Goal: Use online tool/utility: Utilize a website feature to perform a specific function

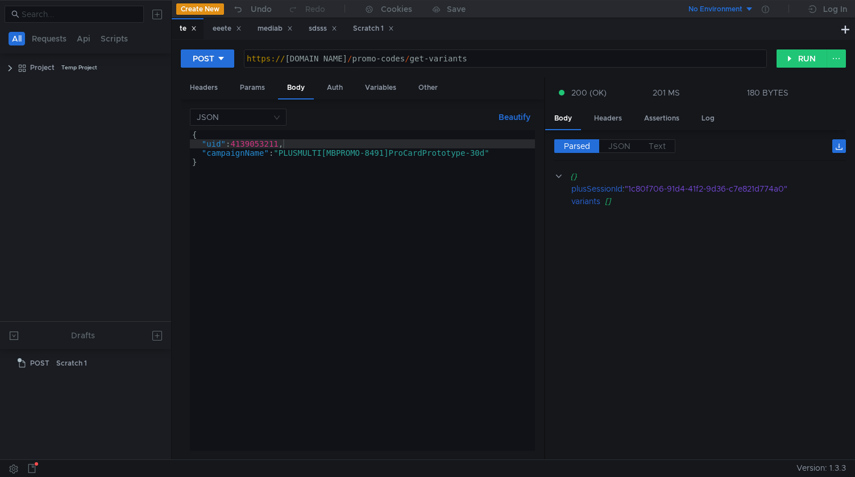
scroll to position [0, 6]
click at [272, 140] on div "{ "uid" : 4139053211 , "campaignName" : "PLUSMULTI[MBPROMO-8491]ProCardPrototyp…" at bounding box center [362, 299] width 345 height 339
paste textarea "69343"
type textarea ""uid": 4139069343,"
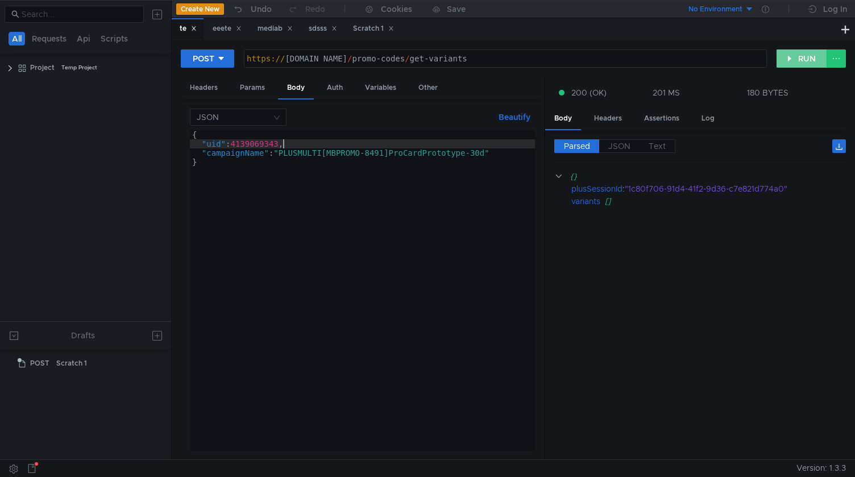
click at [793, 59] on button "RUN" at bounding box center [801, 58] width 51 height 18
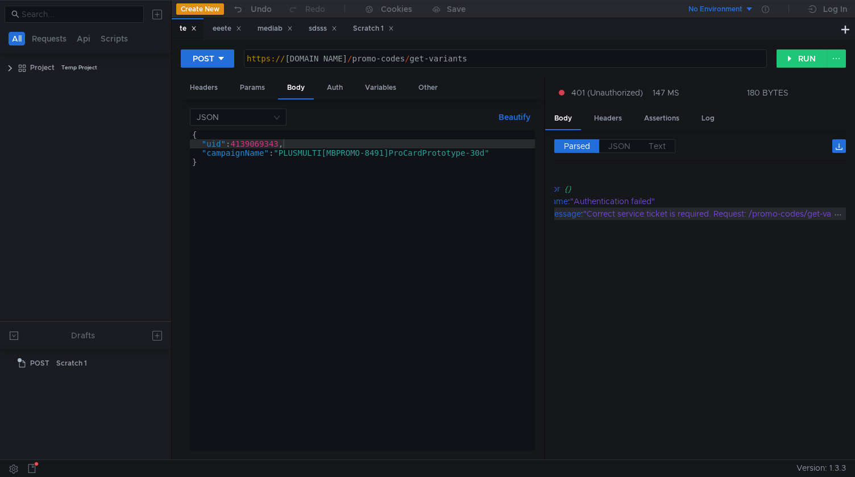
scroll to position [0, 46]
click at [603, 119] on div "Headers" at bounding box center [608, 118] width 46 height 21
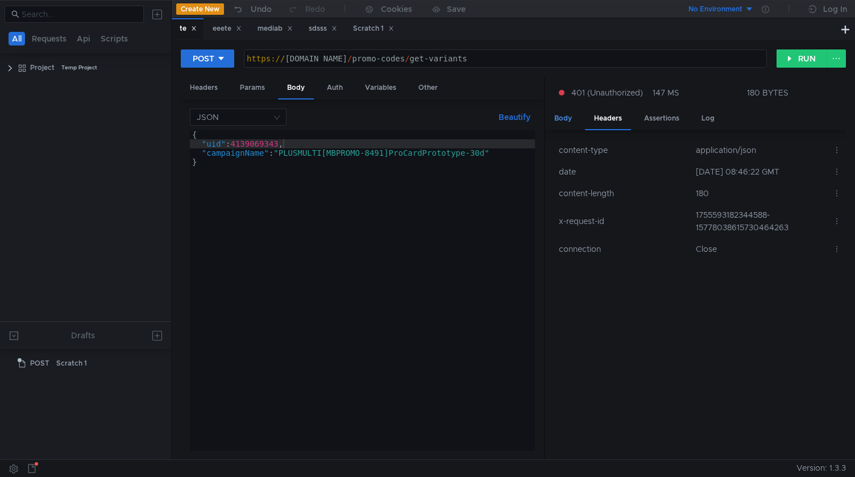
click at [566, 122] on div "Body" at bounding box center [563, 118] width 36 height 21
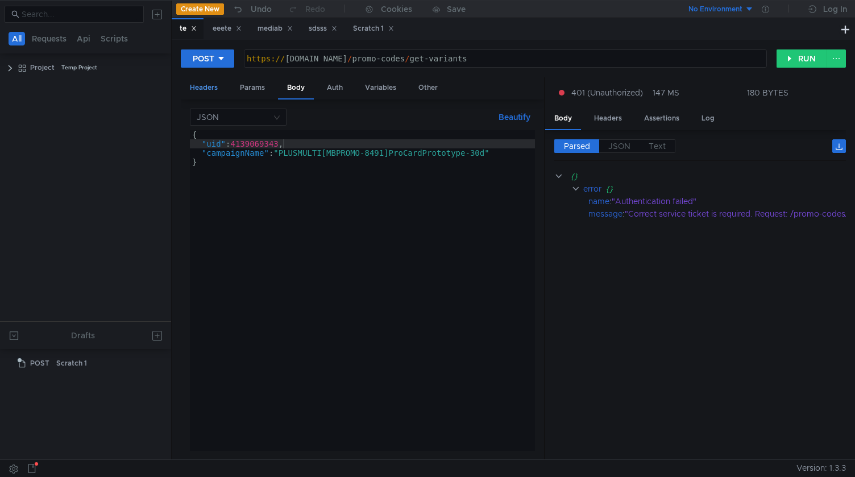
click at [217, 88] on div "Headers" at bounding box center [204, 87] width 46 height 21
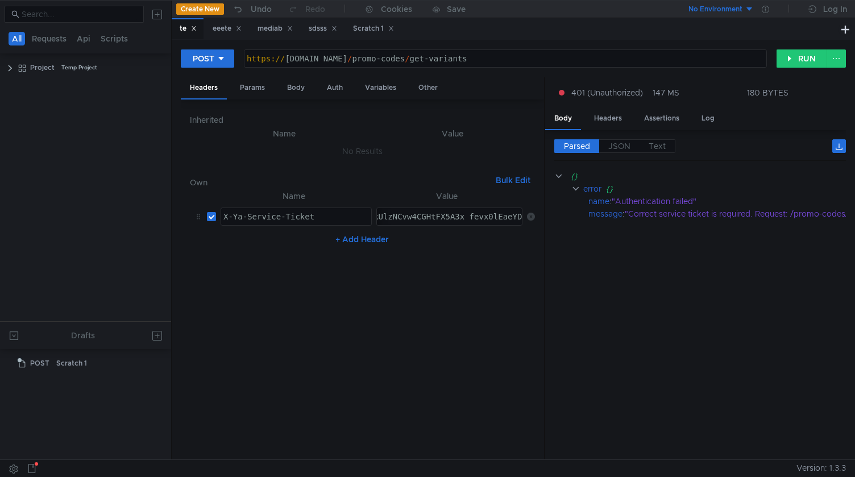
paste textarea "3-ARDJxZPFBiIRCIuafRDD8Hwg1ojckaXU_gE:PqEhGVaXn4DFv_Fh11zl7bucCWqB8NPc-JkCqkAoT…"
type textarea "3:serv:CO3-ARDJxZPFBiIRCIuafRDD8Hwg1ojckaXU_gE:PqEhGVaXn4DFv_Fh11zl7bucCWqB8NPc…"
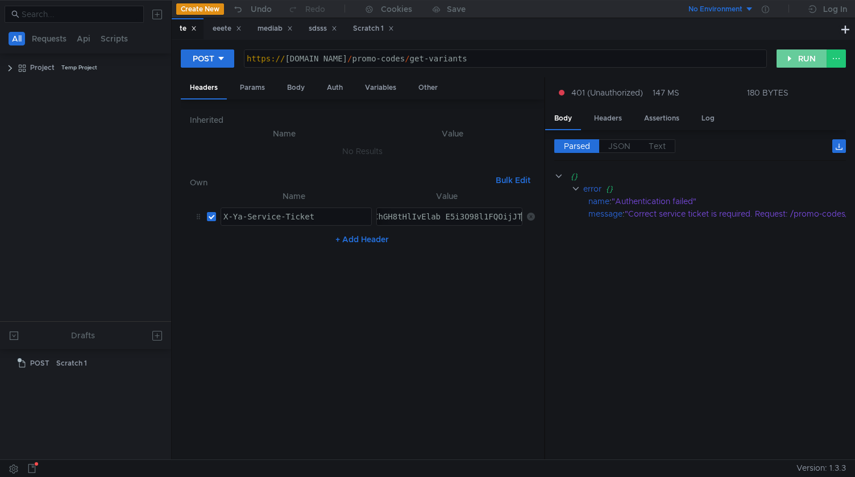
click at [801, 57] on button "RUN" at bounding box center [801, 58] width 51 height 18
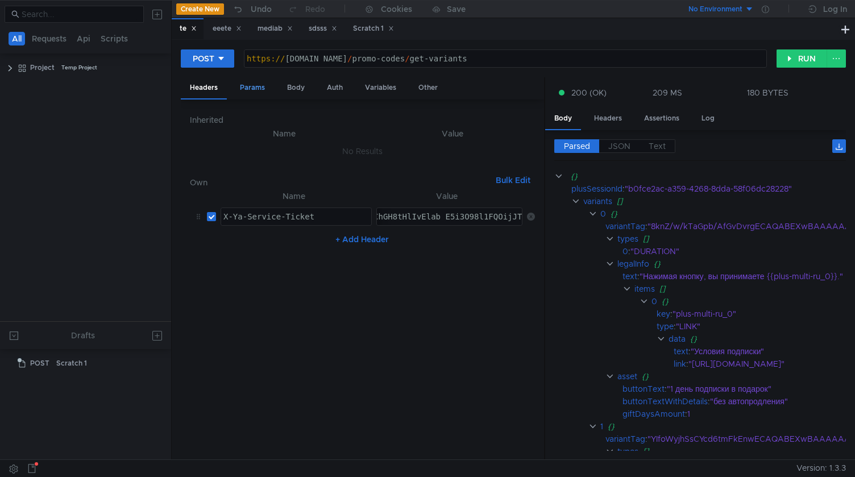
click at [255, 84] on div "Params" at bounding box center [252, 87] width 43 height 21
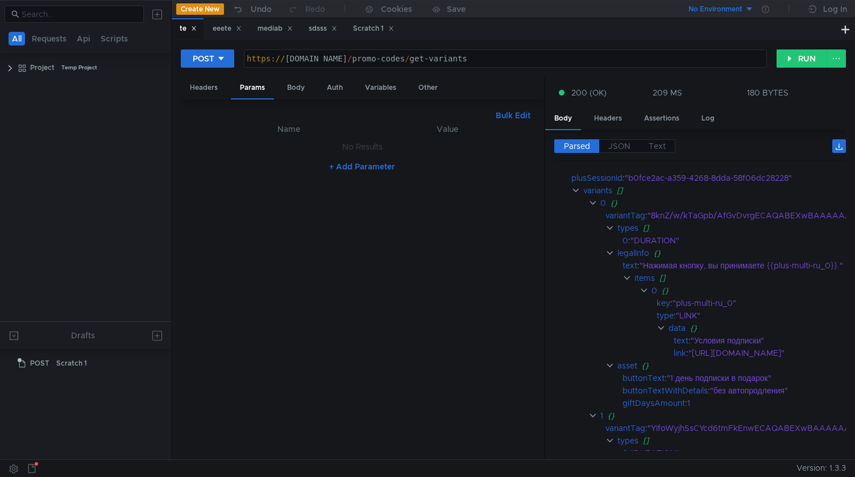
scroll to position [7, 0]
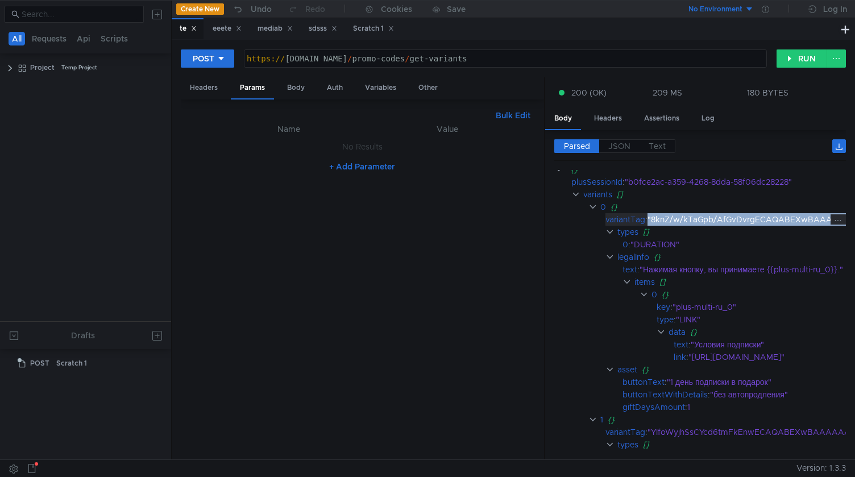
copy div ""8knZ/w/kTaGpb/AfGvDvrgECAQABEXwBAAAAAAABUYAAAAAAAbD84qyjWUJojdpY8G3CgiidmEiD9j…"
click at [211, 33] on div "eeete" at bounding box center [227, 28] width 44 height 21
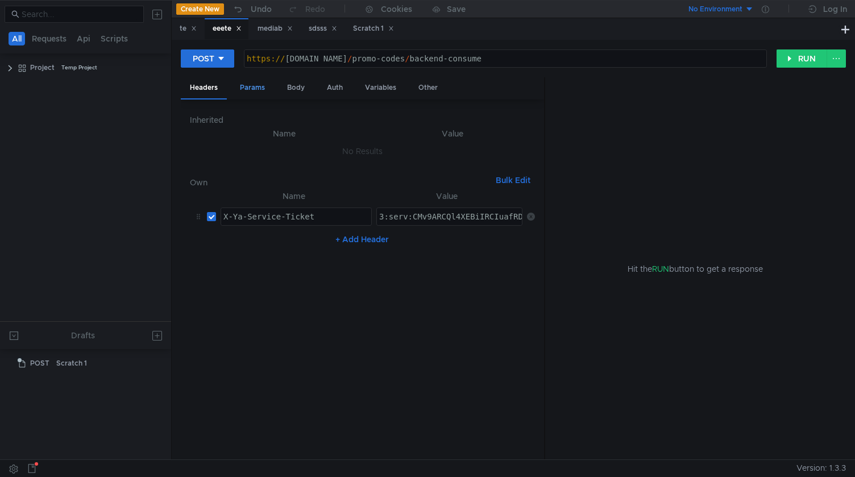
click at [256, 94] on div "Params" at bounding box center [252, 87] width 43 height 21
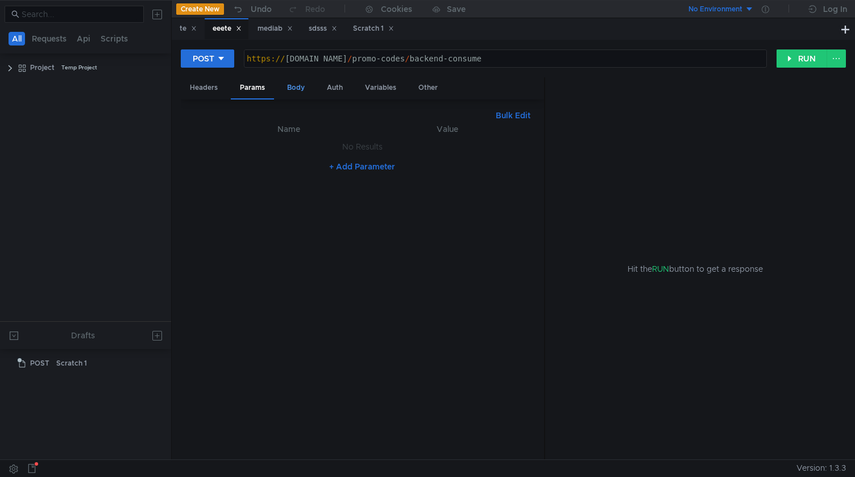
click at [298, 94] on div "Body" at bounding box center [296, 87] width 36 height 21
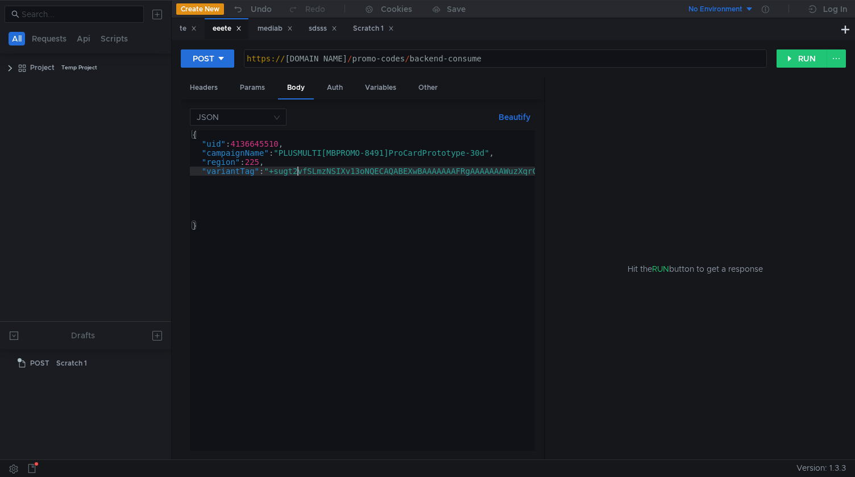
click at [297, 170] on div "{ "uid" : 4136645510 , "campaignName" : "PLUSMULTI[MBPROMO-8491]ProCardPrototyp…" at bounding box center [510, 299] width 640 height 339
drag, startPoint x: 429, startPoint y: 173, endPoint x: 269, endPoint y: 173, distance: 160.2
click at [269, 173] on div "{ "uid" : 4136645510 , "campaignName" : "PLUSMULTI[MBPROMO-8491]ProCardPrototyp…" at bounding box center [362, 299] width 345 height 339
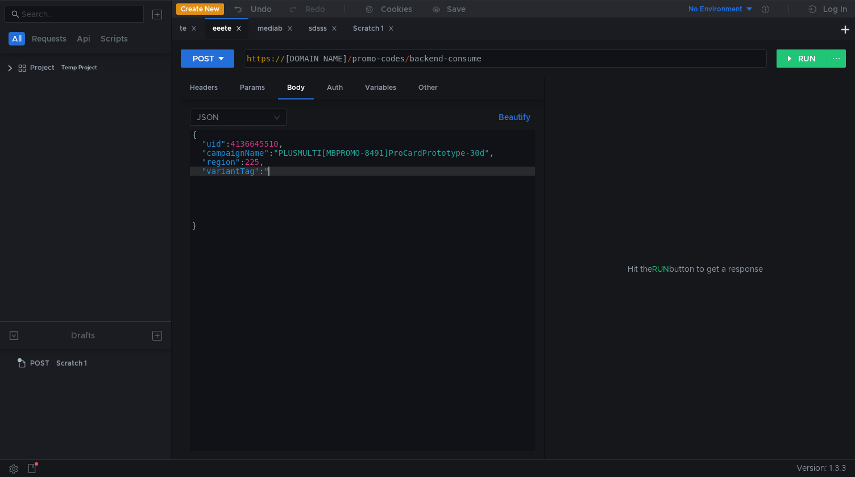
type textarea ""variantTag":"
paste textarea
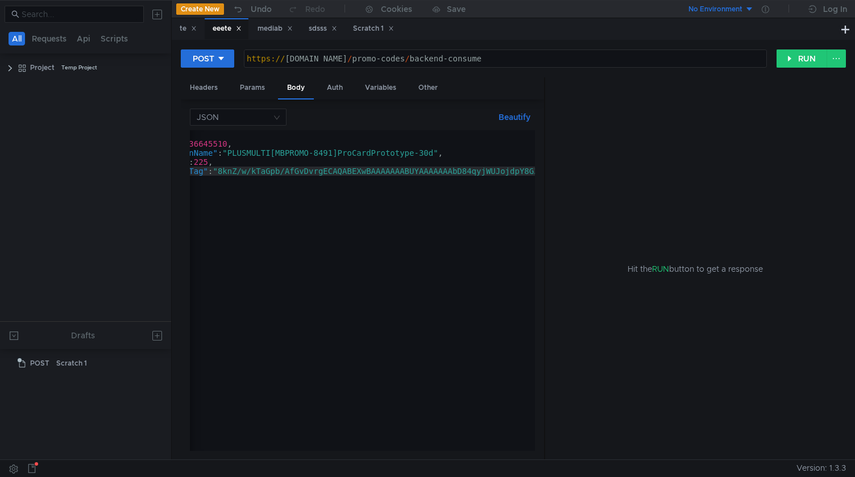
scroll to position [0, 0]
type textarea ""variantTag":"8knZ/w/kTaGpb/AfGvDvrgECAQABEXwBAAAAAAABUYAAAAAAAbD84qyjWUJojdpY8…"
click at [184, 36] on div "te" at bounding box center [188, 28] width 32 height 21
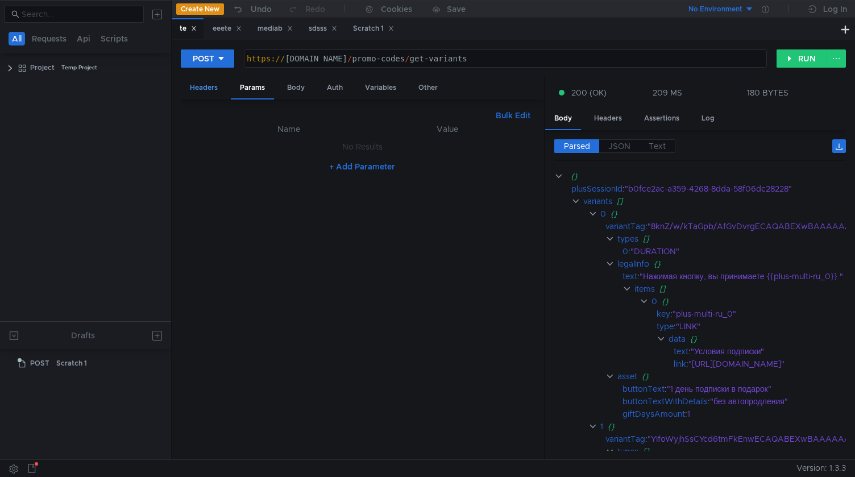
click at [202, 94] on div "Headers" at bounding box center [204, 87] width 46 height 21
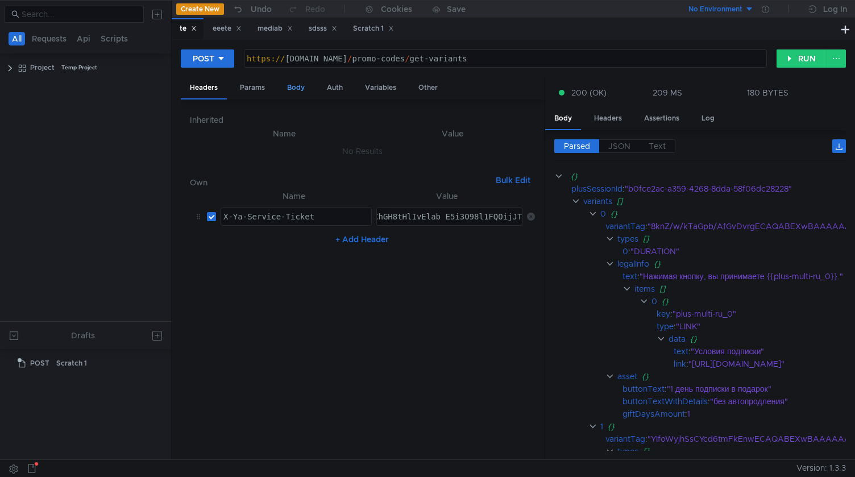
click at [289, 97] on div "Body" at bounding box center [296, 87] width 36 height 21
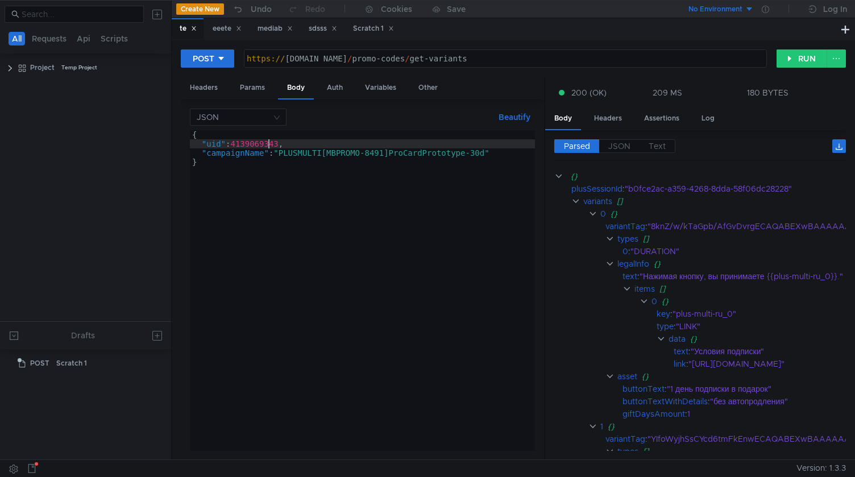
click at [268, 141] on div "{ "uid" : 4139069343 , "campaignName" : "PLUSMULTI[MBPROMO-8491]ProCardPrototyp…" at bounding box center [362, 299] width 345 height 339
click at [214, 26] on div "eeete" at bounding box center [227, 29] width 29 height 12
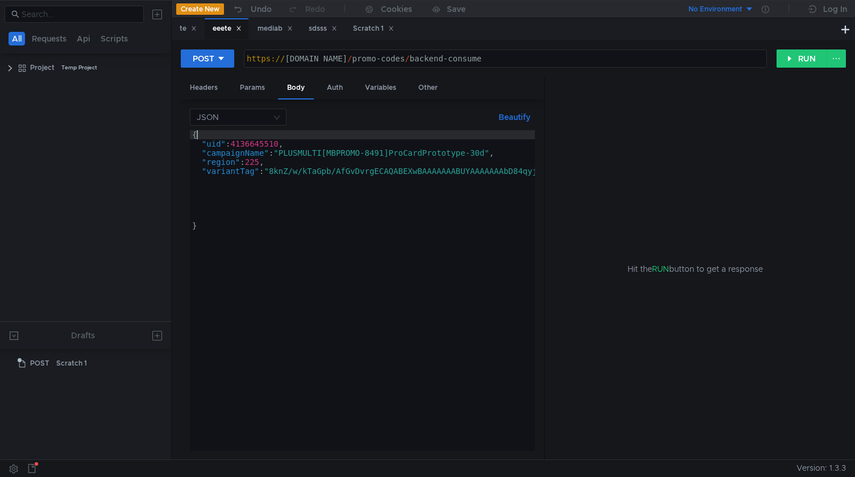
click at [251, 139] on div "{ "uid" : 4136645510 , "campaignName" : "PLUSMULTI[MBPROMO-8491]ProCardPrototyp…" at bounding box center [510, 297] width 640 height 334
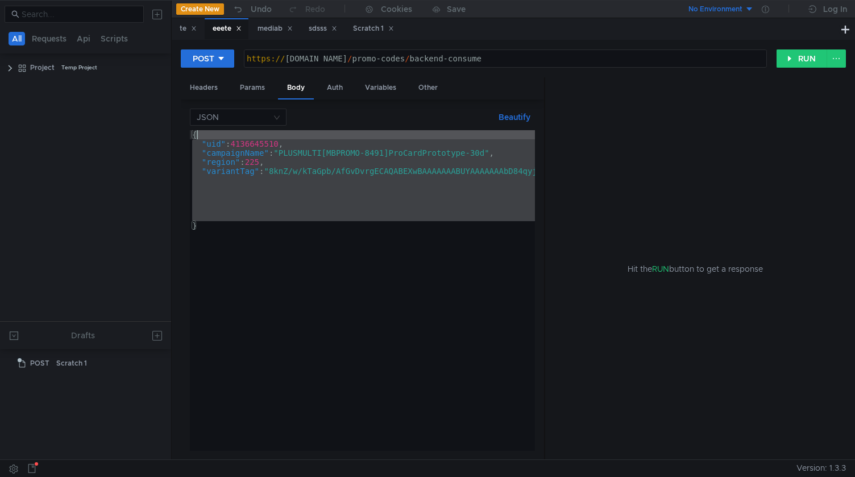
click at [251, 144] on div "{ "uid" : 4136645510 , "campaignName" : "PLUSMULTI[MBPROMO-8491]ProCardPrototyp…" at bounding box center [510, 297] width 640 height 334
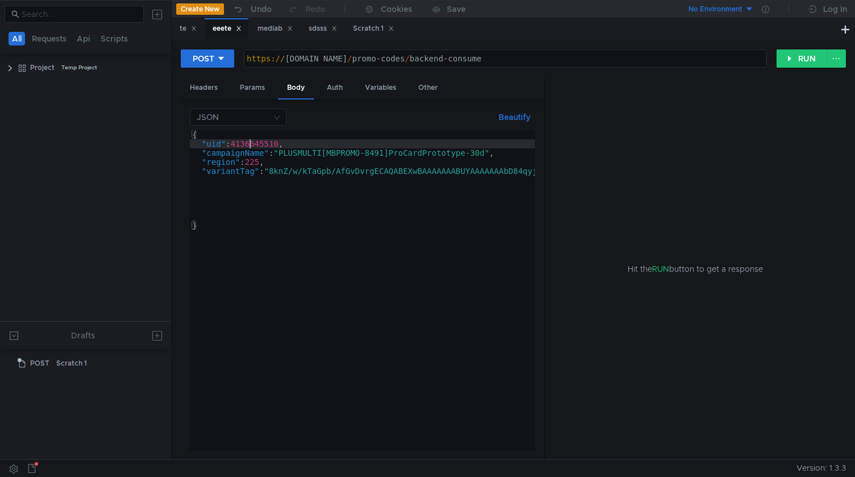
click at [251, 144] on div "{ "uid" : 4136645510 , "campaignName" : "PLUSMULTI[MBPROMO-8491]ProCardPrototyp…" at bounding box center [510, 297] width 640 height 334
paste textarea "9069343"
type textarea ""uid":4139069343,"
click at [183, 24] on div "te" at bounding box center [188, 29] width 17 height 12
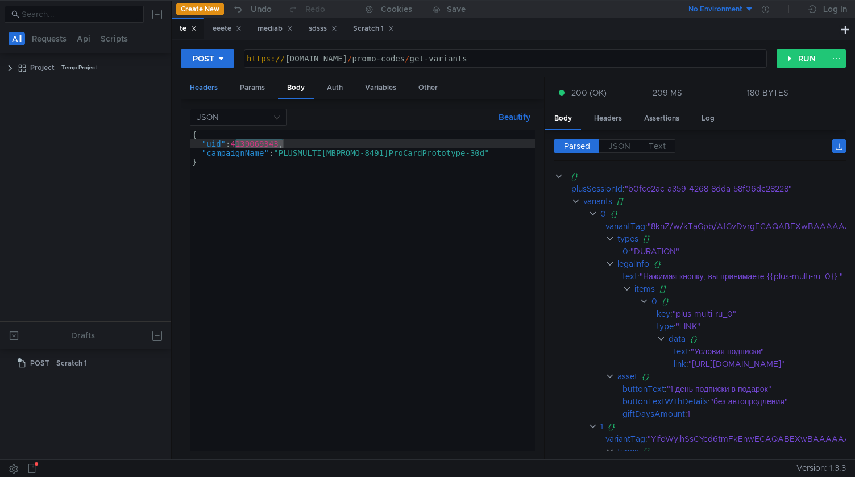
click at [206, 91] on div "Headers" at bounding box center [204, 87] width 46 height 21
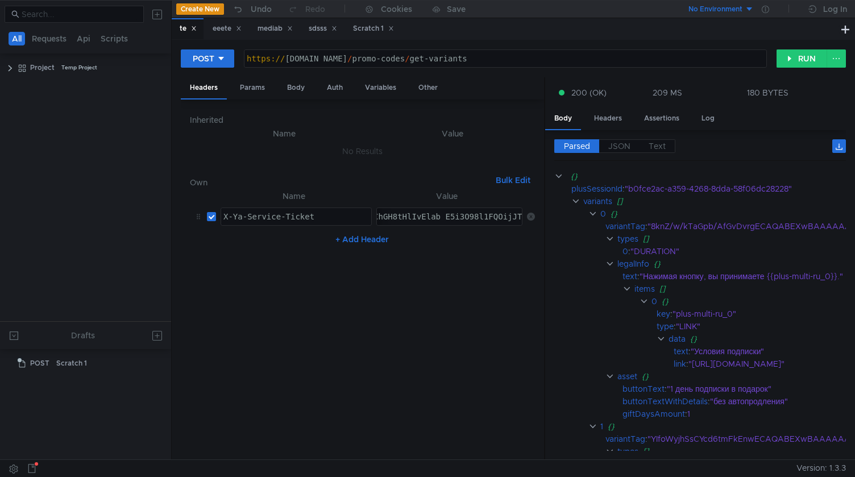
click at [414, 210] on div "3:serv:CO3-ARDJxZPFBiIRCIuafRDD8Hwg1ojckaXU_gE:PqEhGVaXn4DFv_Fh11zl7bucCWqB8NPc…" at bounding box center [449, 216] width 145 height 17
click at [223, 27] on div "eeete" at bounding box center [227, 29] width 29 height 12
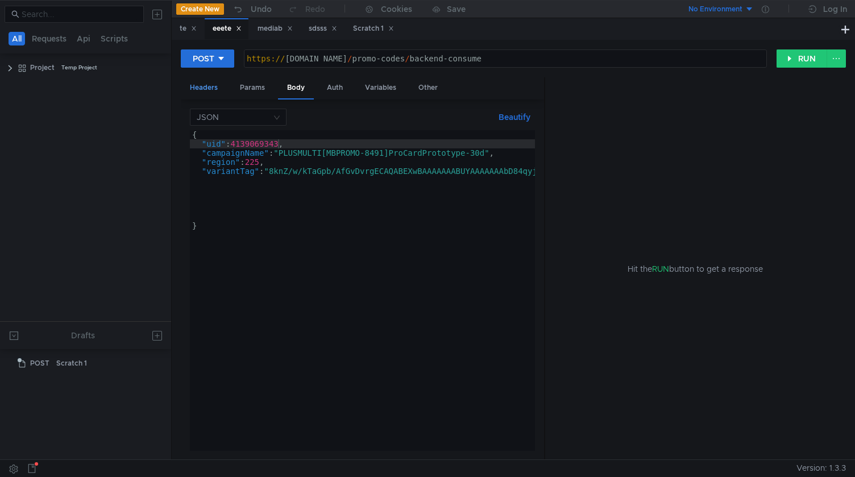
click at [206, 87] on div "Headers" at bounding box center [204, 87] width 46 height 21
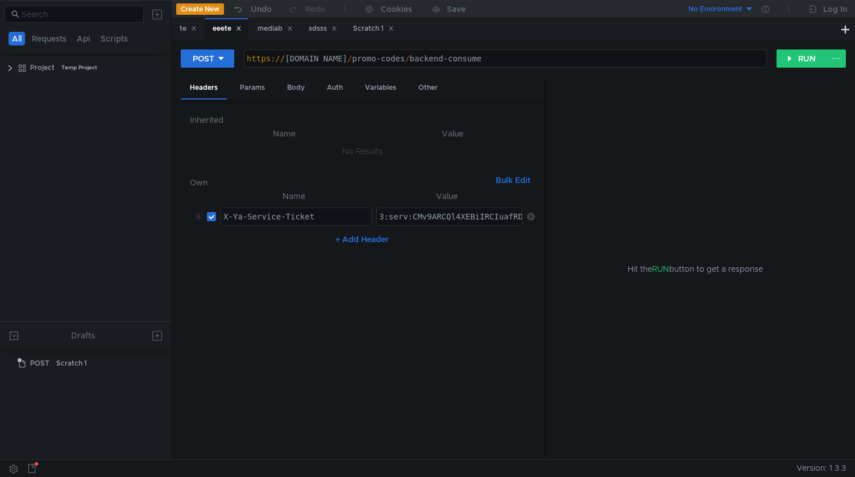
paste textarea "O3-ARDJxZPFBiIRCIuafRDD8Hwg1ojckaXU_gE:PqEhGVaXn4DFv_Fh11zl7bucCWqB8NPc-JkCqkAo…"
type textarea "3:serv:CO3-ARDJxZPFBiIRCIuafRDD8Hwg1ojckaXU_gE:PqEhGVaXn4DFv_Fh11zl7bucCWqB8NPc…"
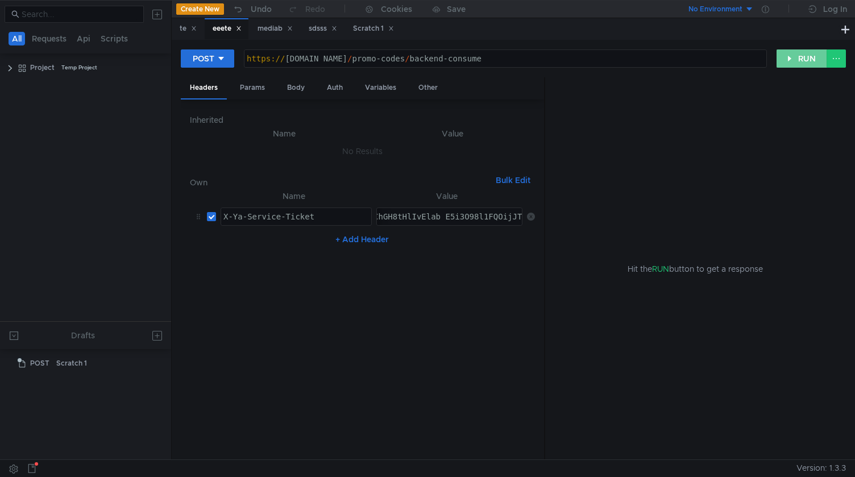
click at [801, 54] on button "RUN" at bounding box center [801, 58] width 51 height 18
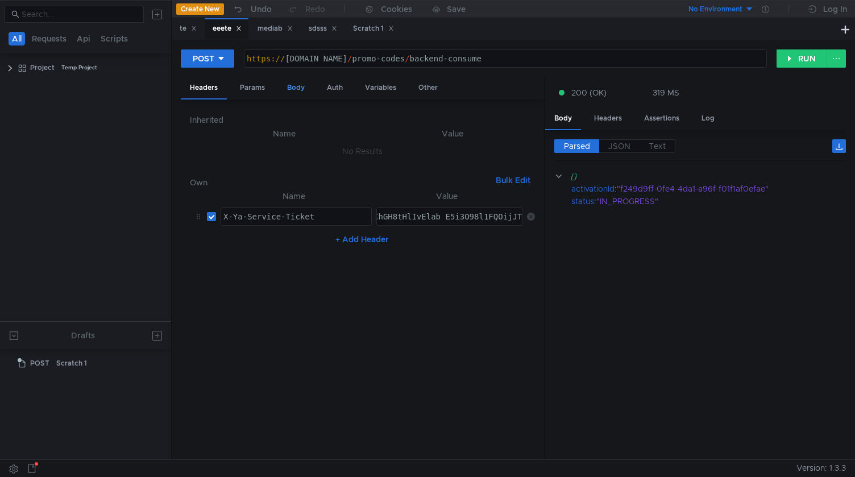
click at [289, 85] on div "Body" at bounding box center [296, 87] width 36 height 21
